Goal: Task Accomplishment & Management: Use online tool/utility

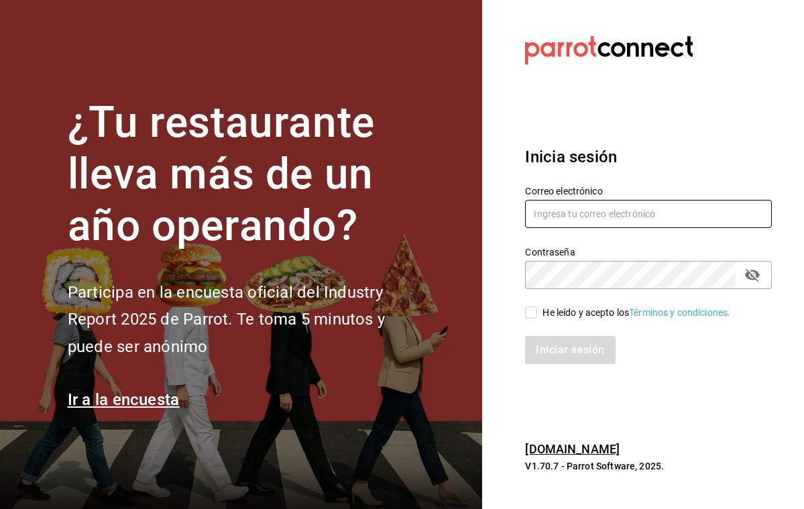
type input "[PERSON_NAME][EMAIL_ADDRESS][PERSON_NAME][DOMAIN_NAME]"
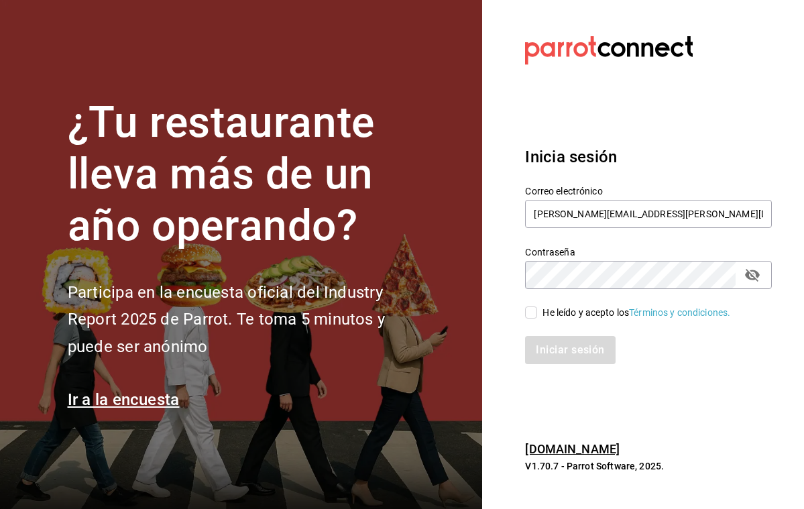
click at [532, 314] on input "He leído y acepto los Términos y condiciones." at bounding box center [531, 312] width 12 height 12
checkbox input "true"
click at [560, 357] on button "Iniciar sesión" at bounding box center [570, 350] width 90 height 28
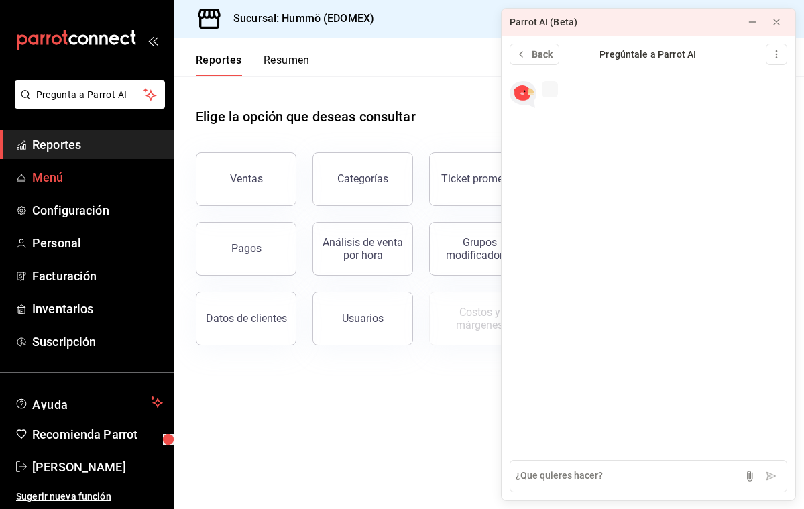
click at [59, 178] on span "Menú" at bounding box center [97, 177] width 131 height 18
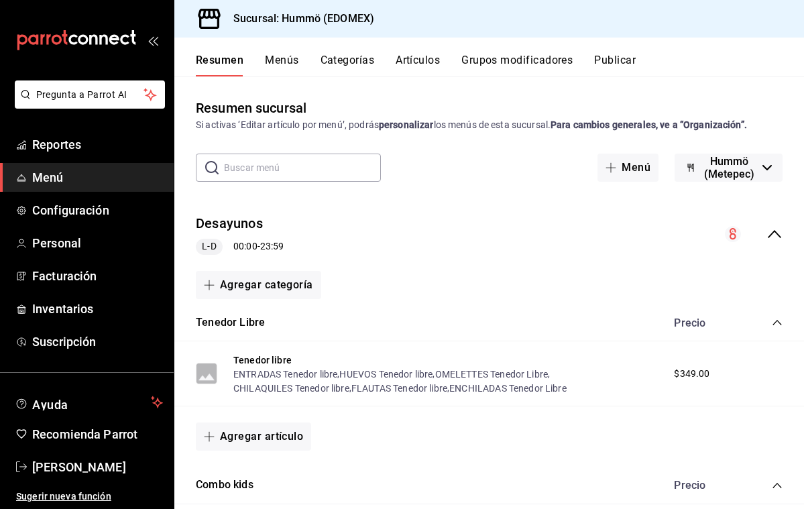
click at [430, 61] on button "Artículos" at bounding box center [418, 65] width 44 height 23
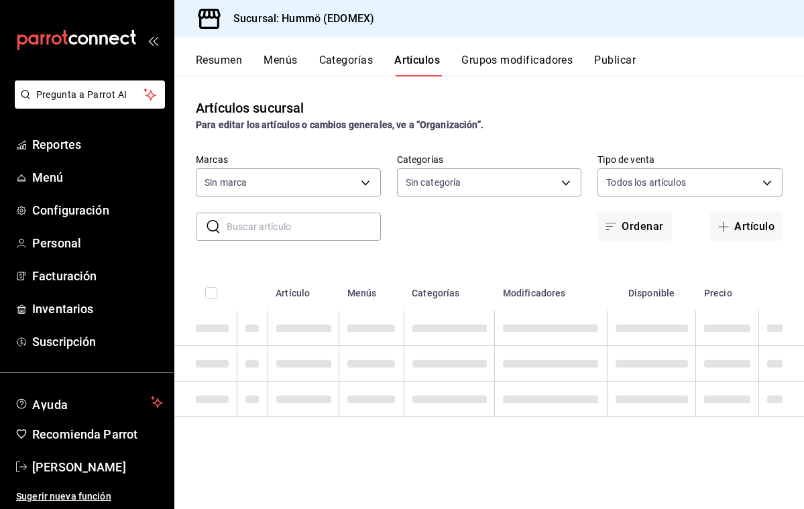
type input "75b1f412-a6e2-4be5-9263-e8b4cb89731e"
click at [243, 237] on input "text" at bounding box center [304, 226] width 154 height 27
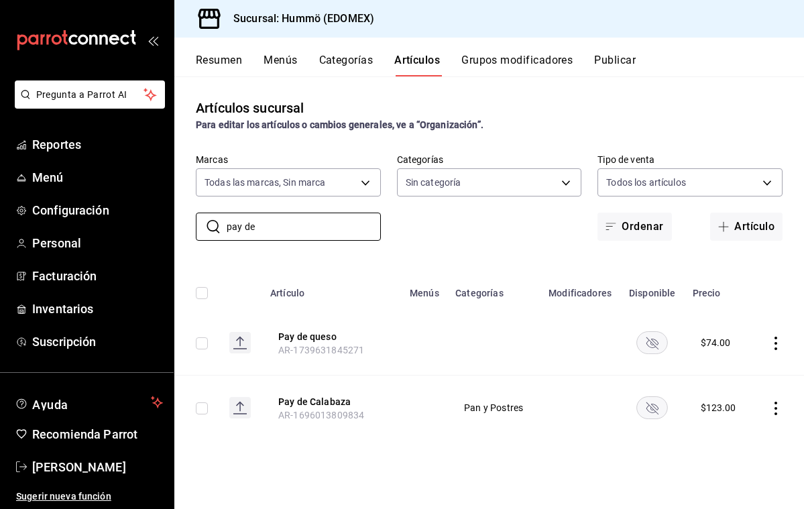
type input "pay de"
click at [658, 408] on icon "availability-product" at bounding box center [652, 407] width 32 height 23
click at [776, 408] on icon "actions" at bounding box center [775, 408] width 3 height 13
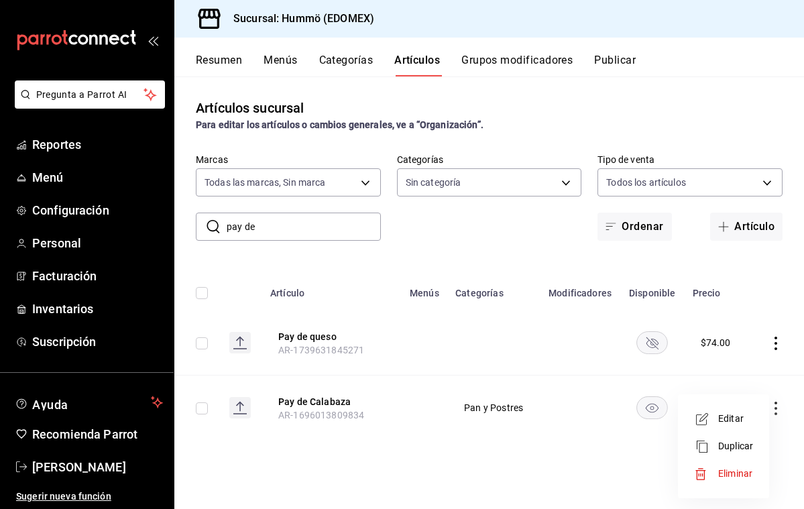
click at [735, 474] on span "Eliminar" at bounding box center [735, 473] width 34 height 11
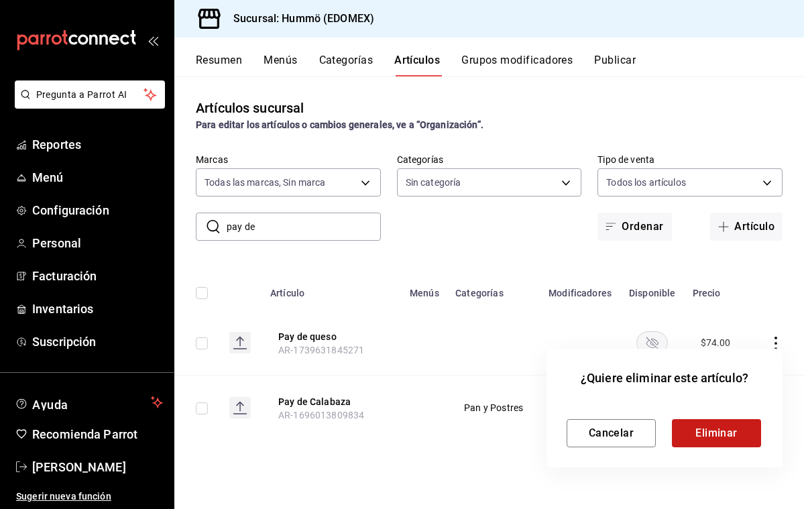
click at [717, 432] on button "Eliminar" at bounding box center [716, 433] width 89 height 28
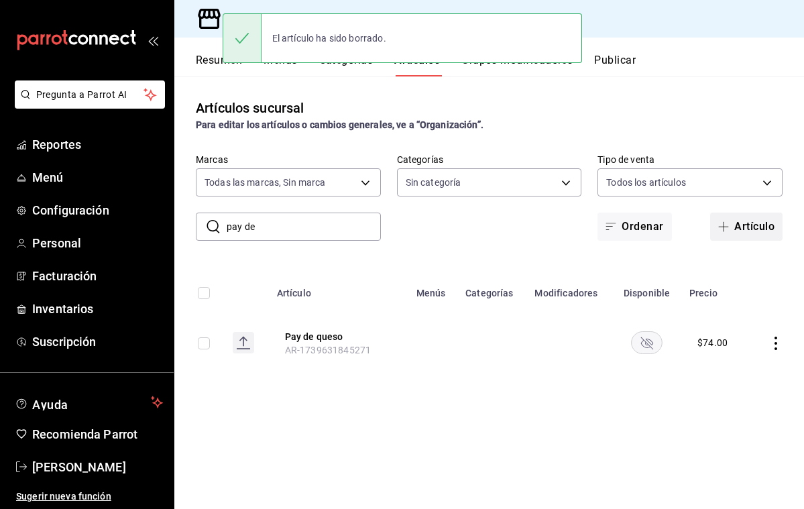
click at [745, 227] on button "Artículo" at bounding box center [746, 227] width 72 height 28
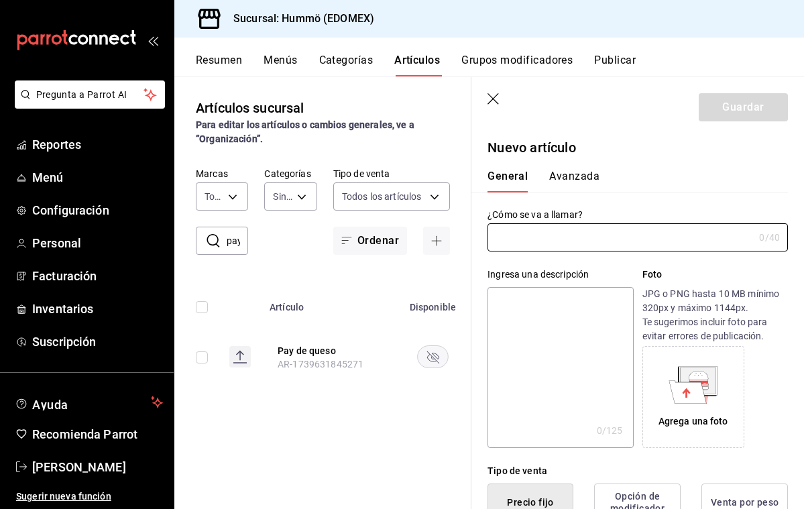
type input "AR-1758728536902"
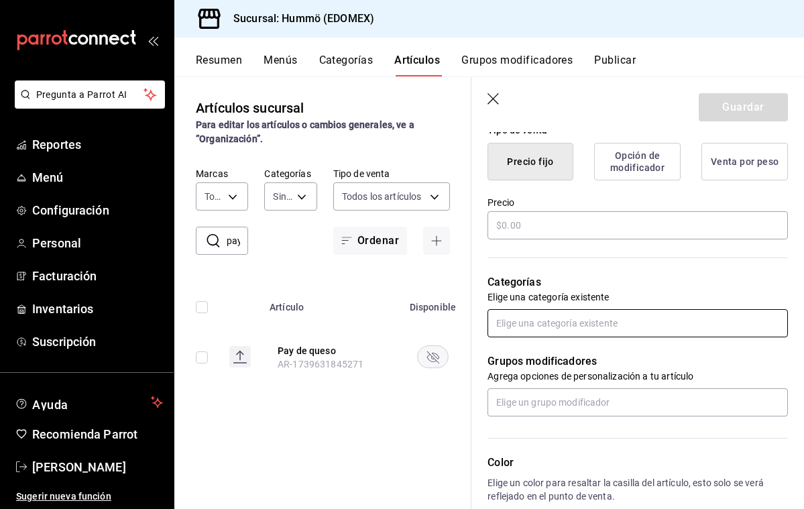
scroll to position [343, 0]
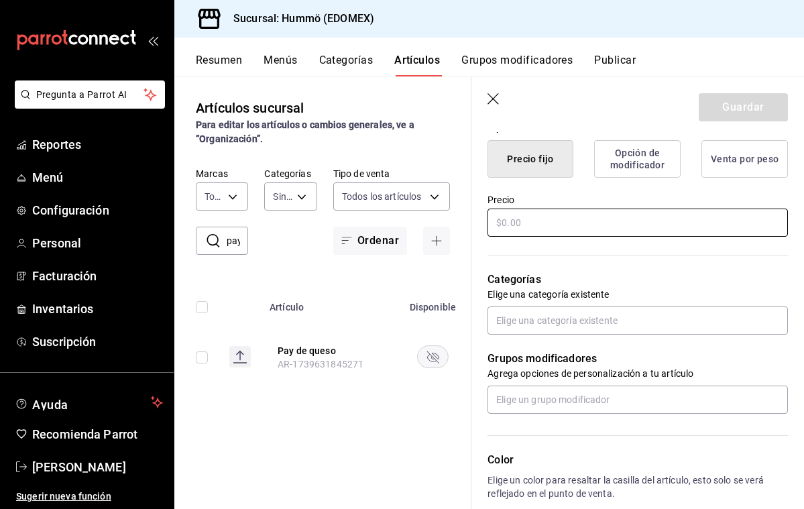
type input "Tarta de calabaza"
click at [514, 216] on input "text" at bounding box center [637, 223] width 300 height 28
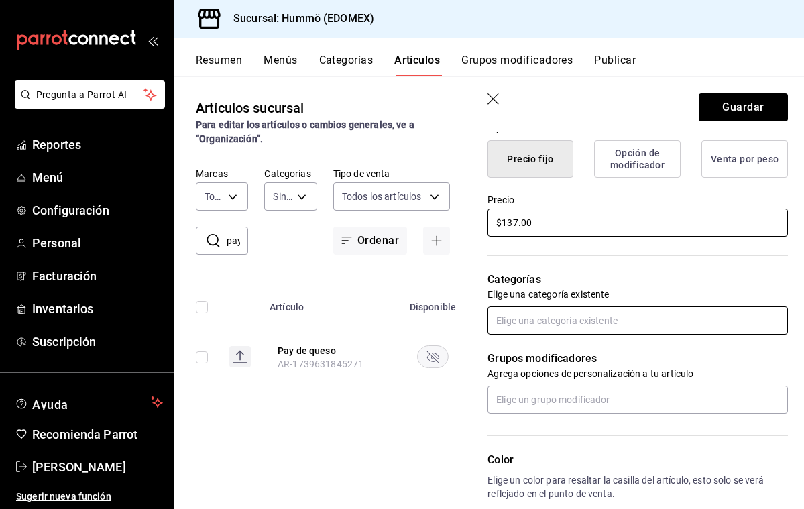
type input "$137.00"
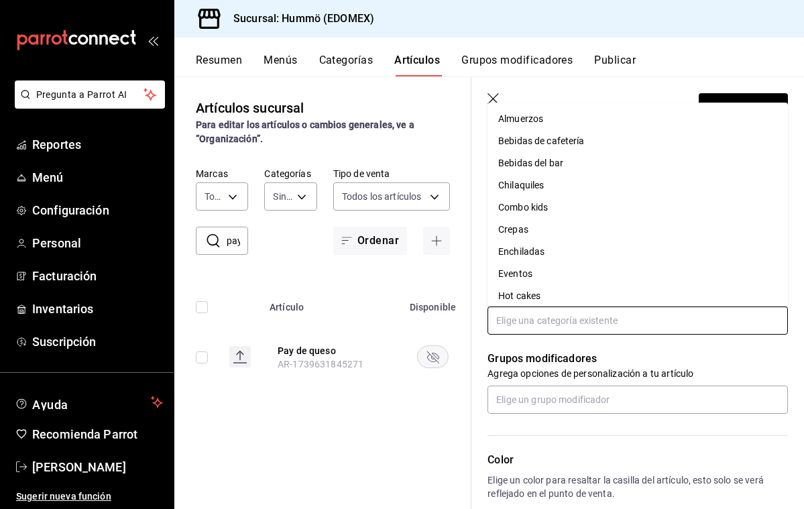
click at [517, 322] on input "text" at bounding box center [637, 320] width 300 height 28
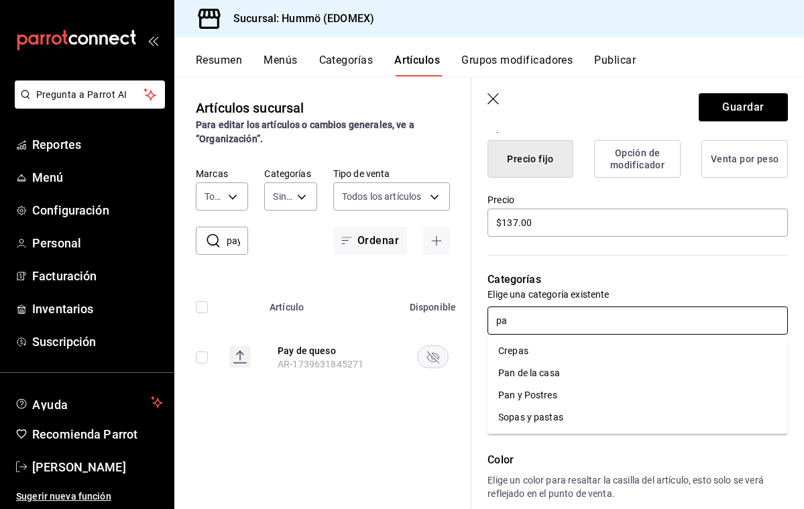
type input "pan"
click at [542, 373] on li "Pan y Postres" at bounding box center [637, 373] width 300 height 22
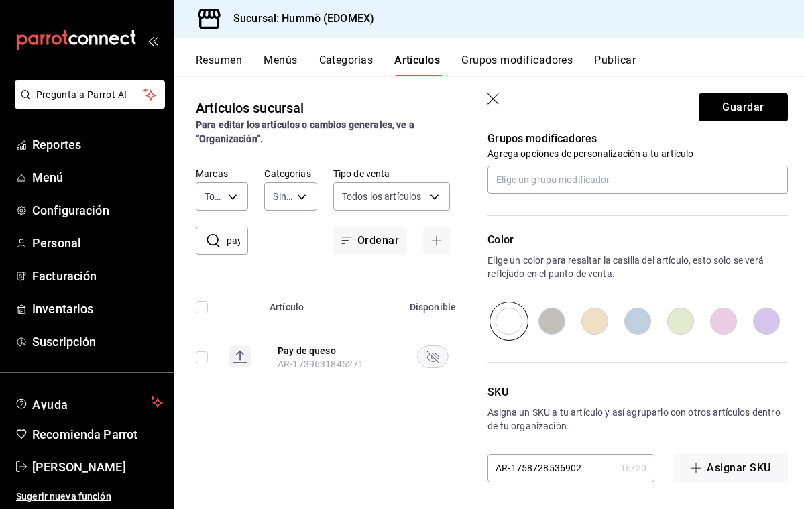
scroll to position [0, 0]
click at [723, 110] on button "Guardar" at bounding box center [743, 107] width 89 height 28
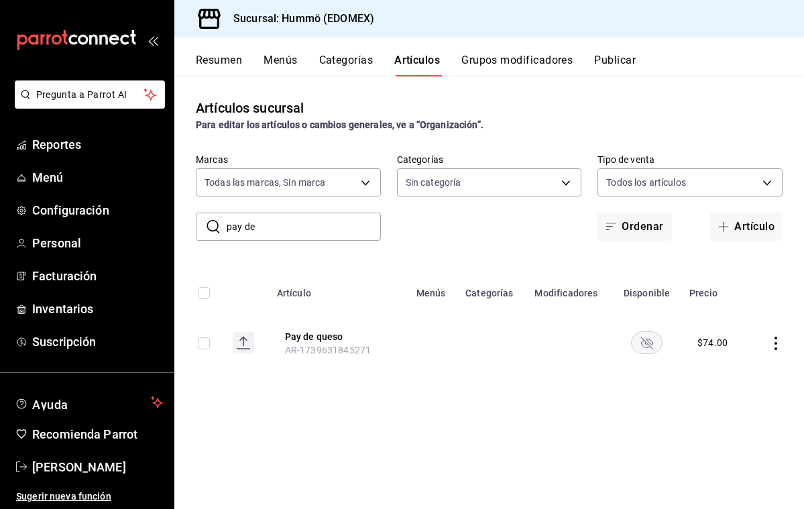
click at [263, 227] on input "pay de" at bounding box center [304, 226] width 154 height 27
type input "p"
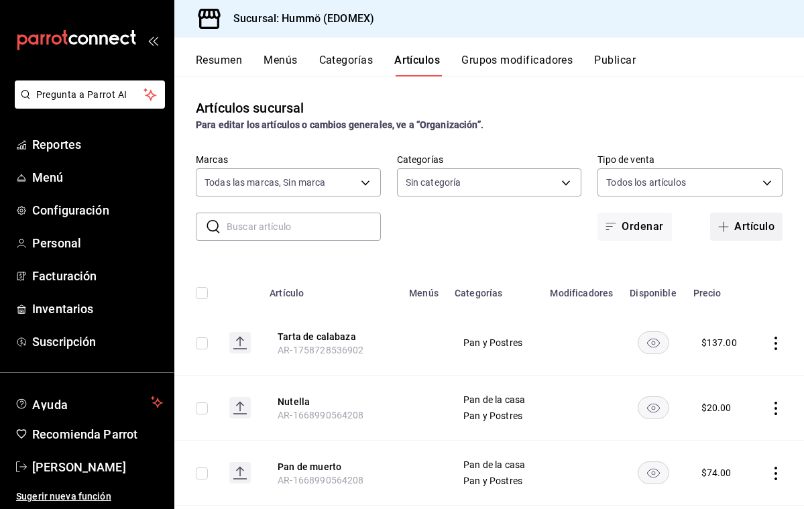
click at [761, 227] on button "Artículo" at bounding box center [746, 227] width 72 height 28
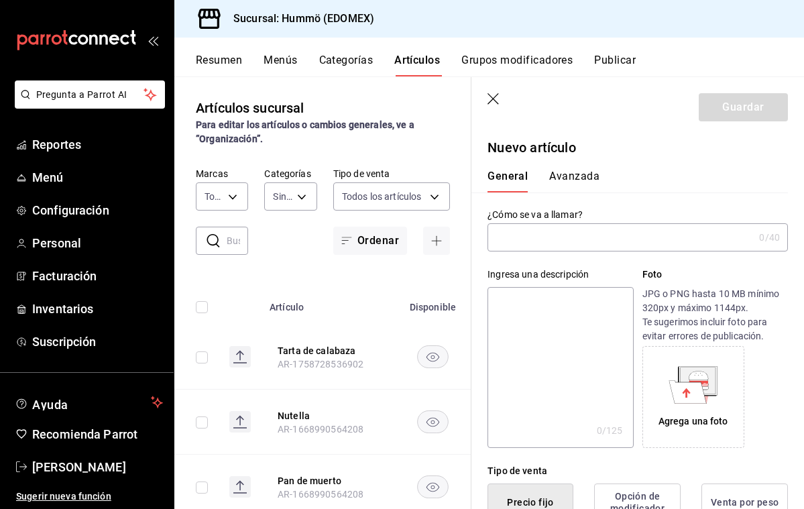
type input "AR-1758728568793"
click at [501, 239] on input "tarta de nuez" at bounding box center [617, 237] width 261 height 27
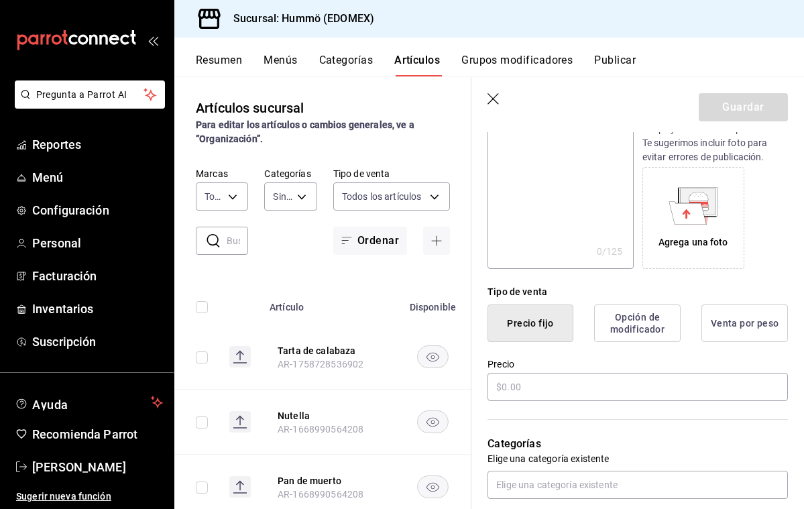
scroll to position [199, 0]
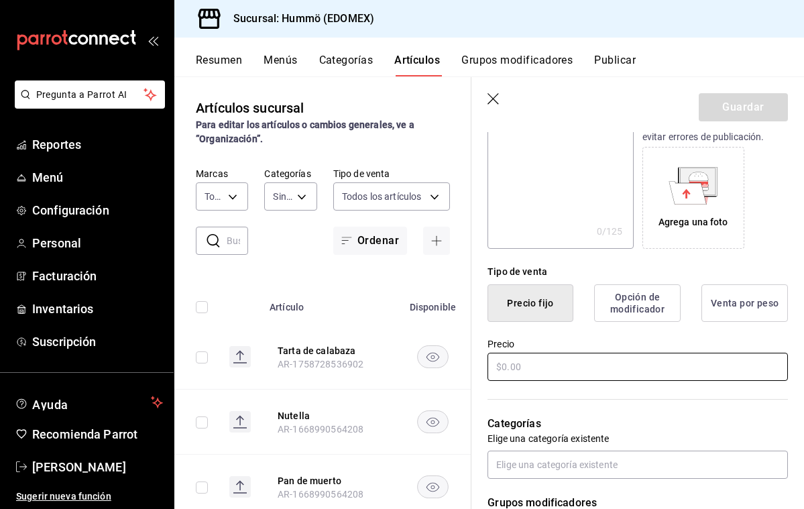
type input "Tarta de nuez"
click at [518, 369] on input "text" at bounding box center [637, 367] width 300 height 28
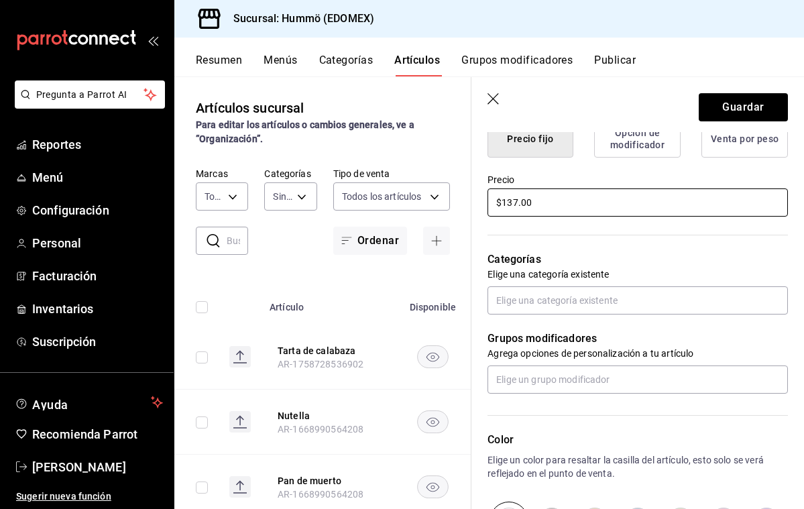
scroll to position [381, 0]
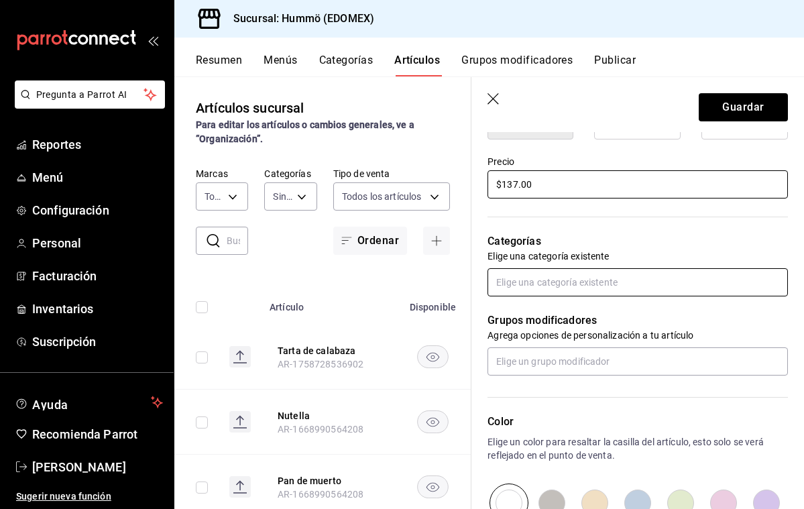
type input "$137.00"
click at [515, 282] on input "text" at bounding box center [637, 282] width 300 height 28
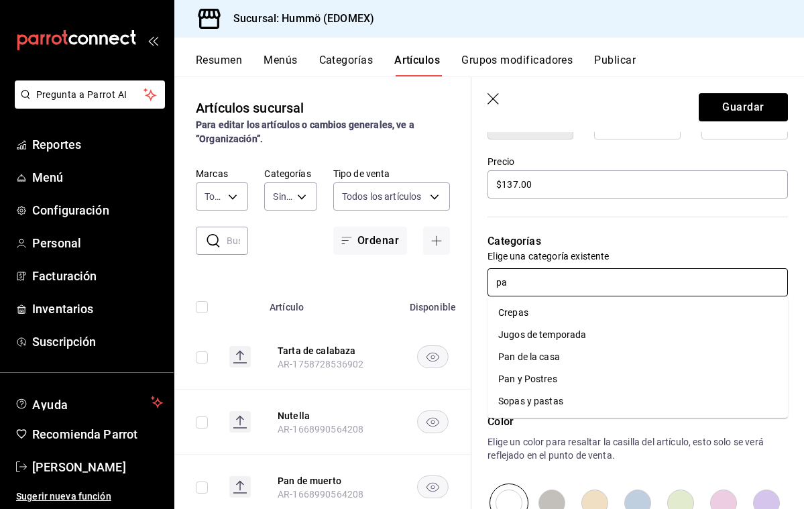
type input "pan"
click at [535, 336] on li "Pan y Postres" at bounding box center [637, 335] width 300 height 22
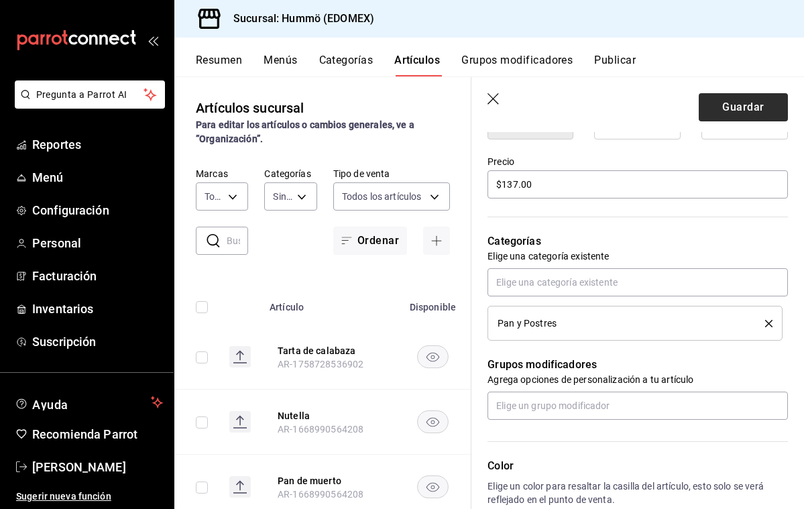
click at [742, 105] on button "Guardar" at bounding box center [743, 107] width 89 height 28
